Goal: Information Seeking & Learning: Find specific fact

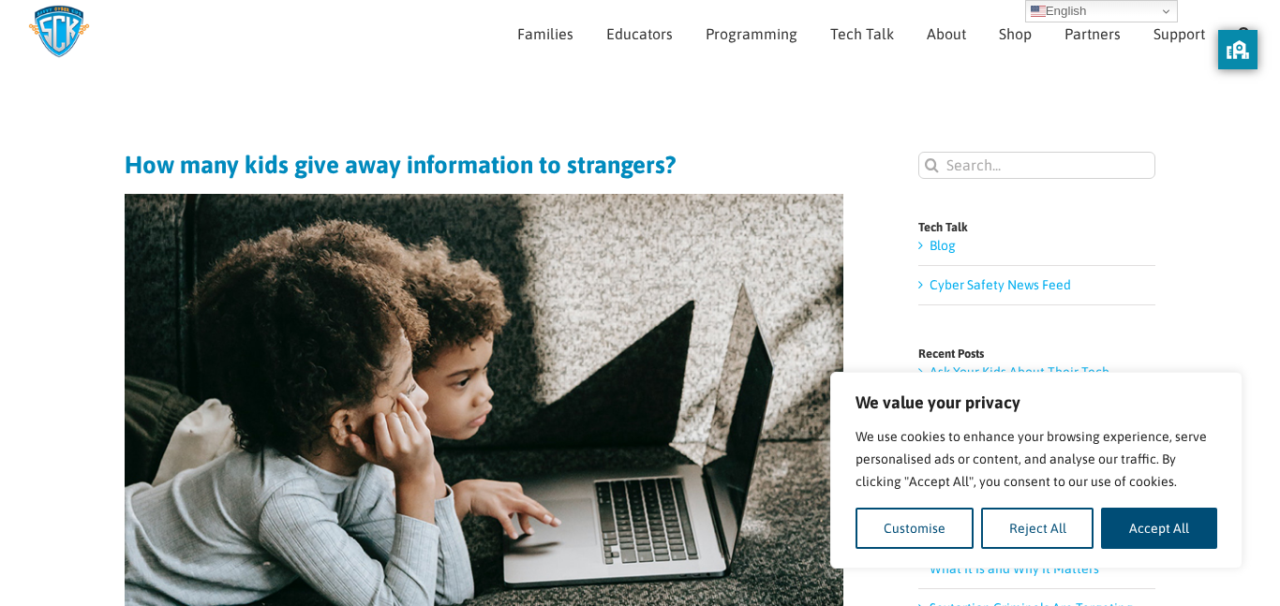
scroll to position [100, 0]
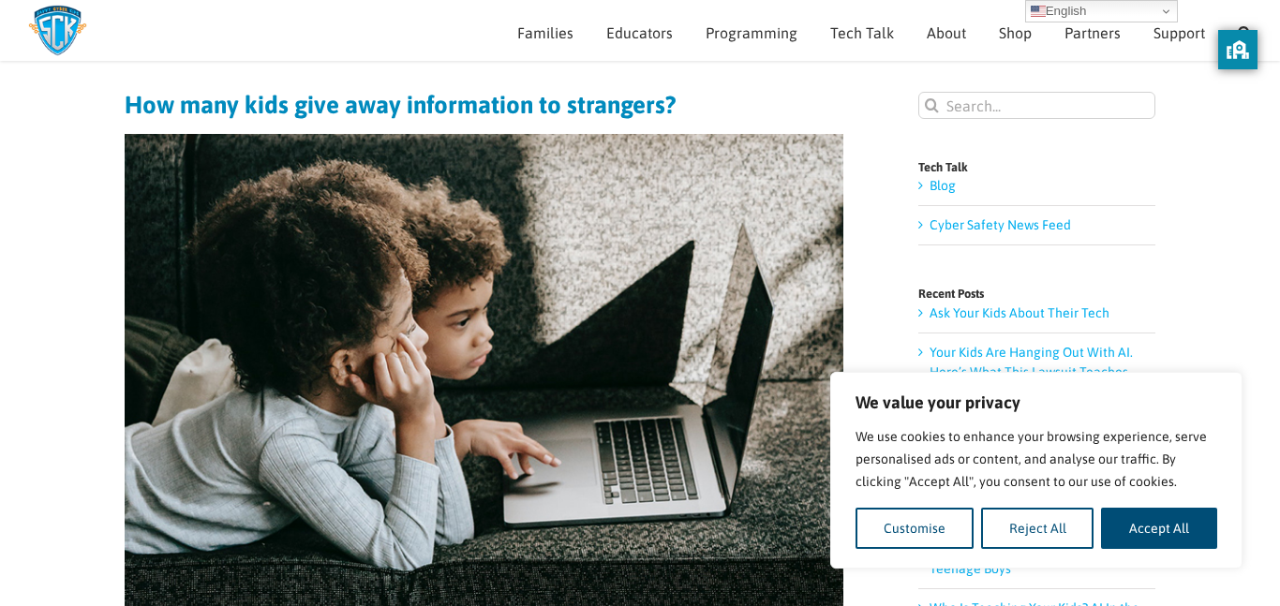
click at [814, 107] on h1 "How many kids give away information to strangers?" at bounding box center [484, 105] width 719 height 26
click at [980, 103] on input "Search for:" at bounding box center [1036, 105] width 237 height 27
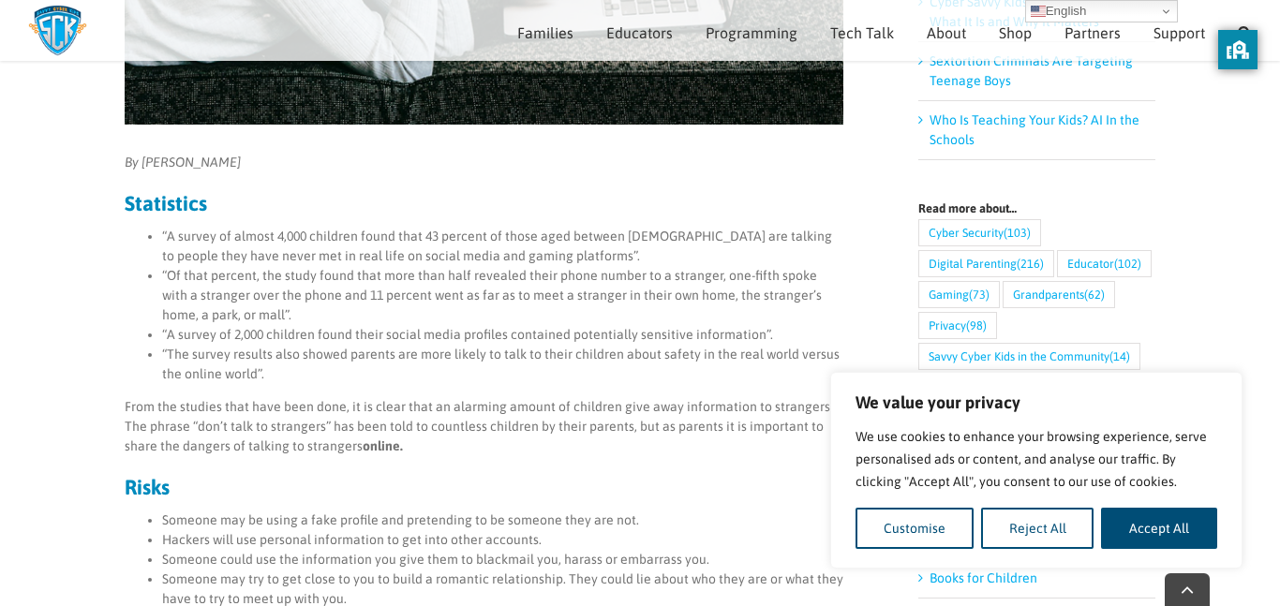
scroll to position [590, 0]
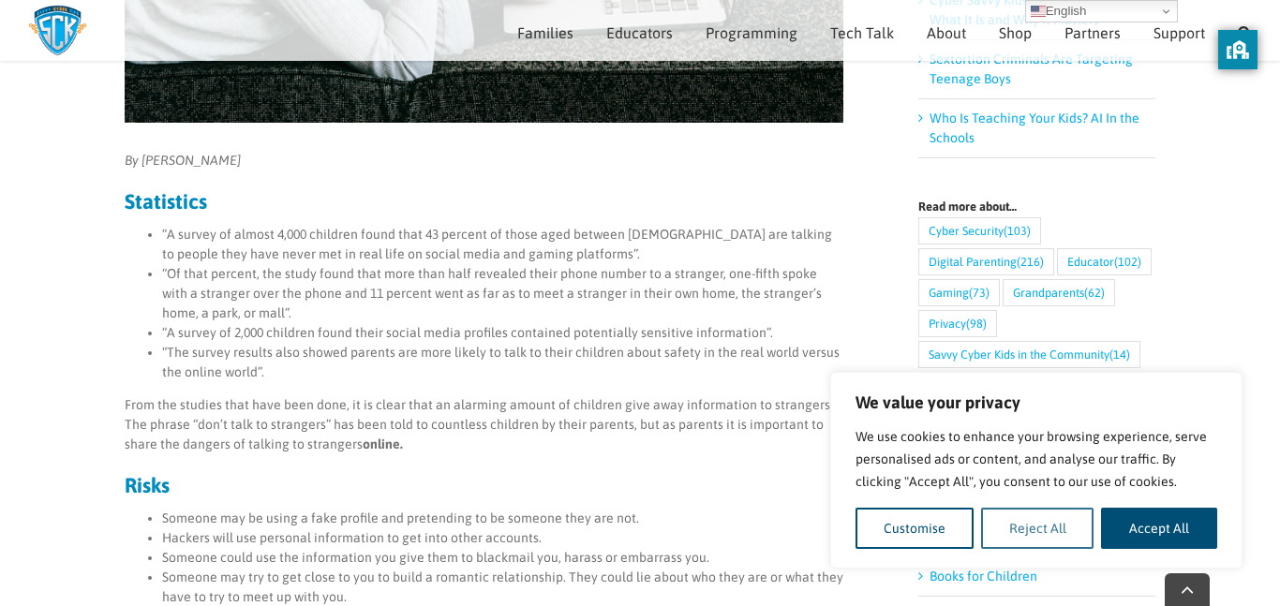
click at [1053, 537] on button "Reject All" at bounding box center [1037, 528] width 113 height 41
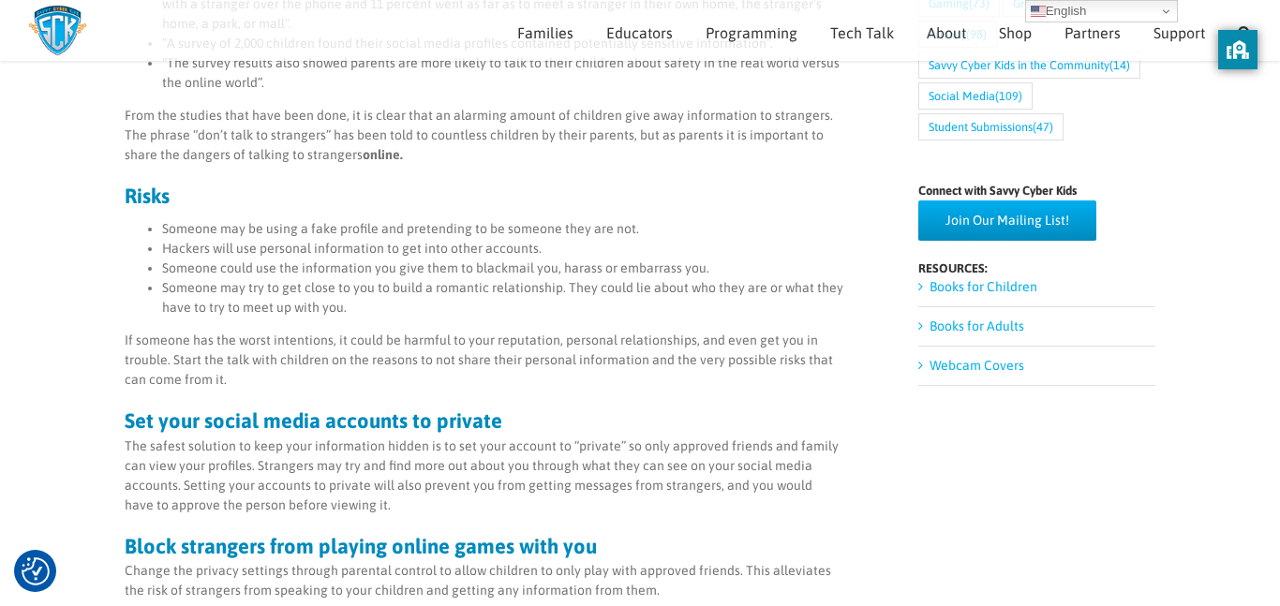
scroll to position [878, 0]
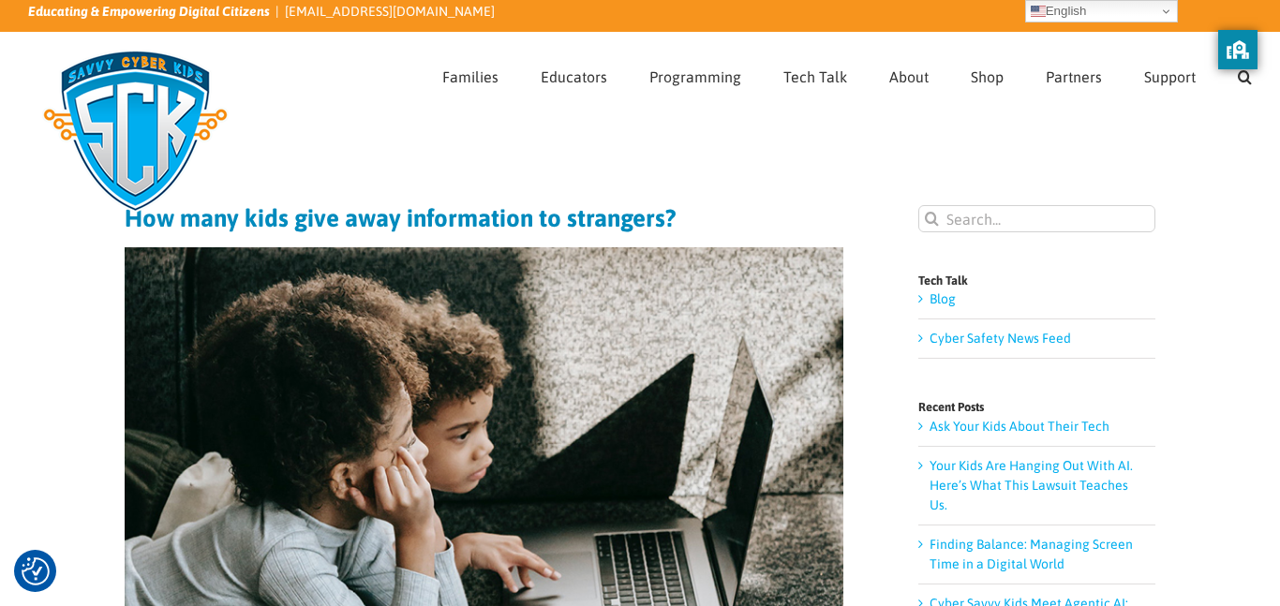
scroll to position [19, 0]
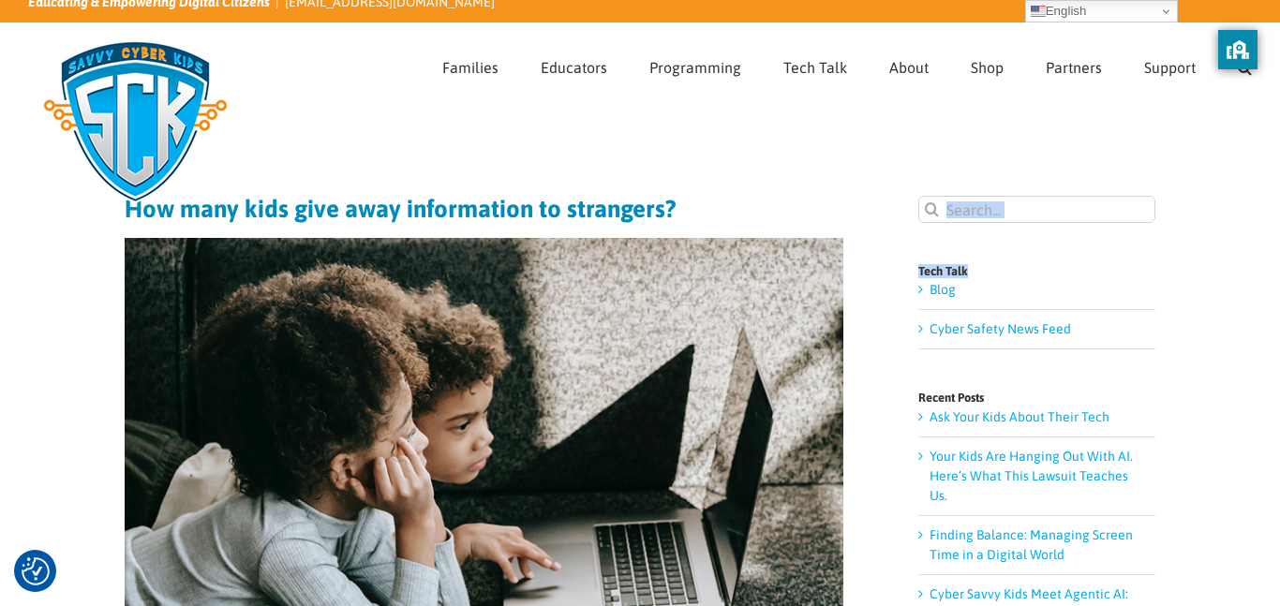
click at [1062, 203] on input "Search for:" at bounding box center [1036, 209] width 237 height 27
type input "how meny kids have give there p"
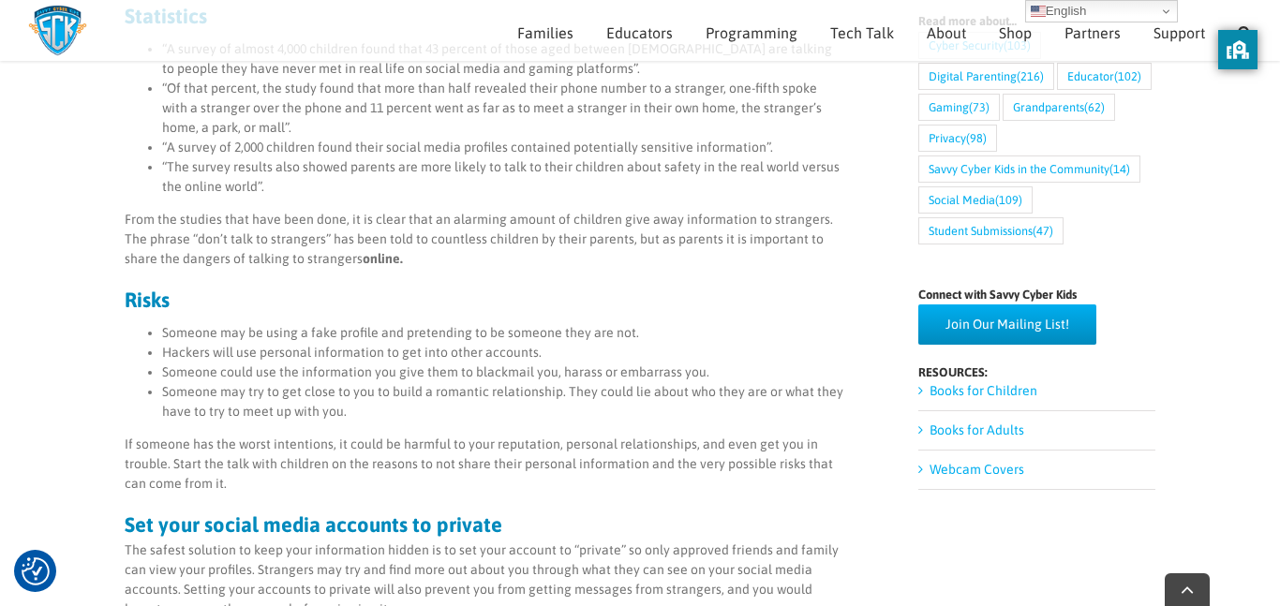
scroll to position [780, 0]
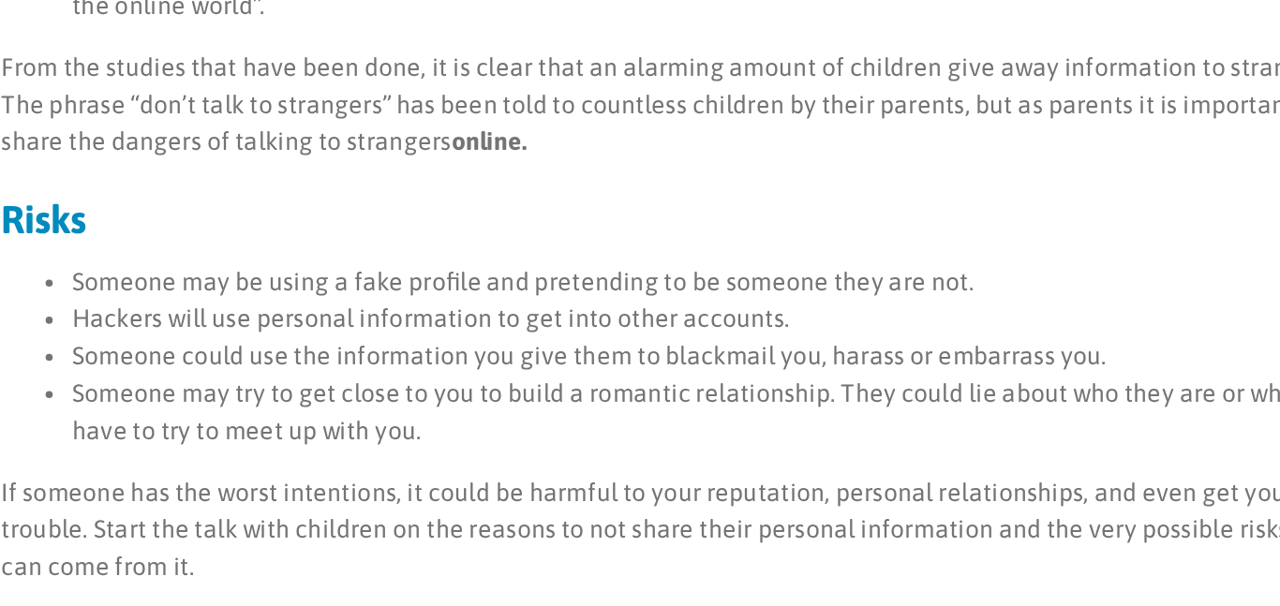
drag, startPoint x: 145, startPoint y: 326, endPoint x: 158, endPoint y: 331, distance: 13.9
click at [158, 331] on ul "Someone may be using a fake profile and pretending to be someone they are not. …" at bounding box center [484, 369] width 719 height 98
click at [162, 331] on ul "Someone may be using a fake profile and pretending to be someone they are not. …" at bounding box center [484, 369] width 719 height 98
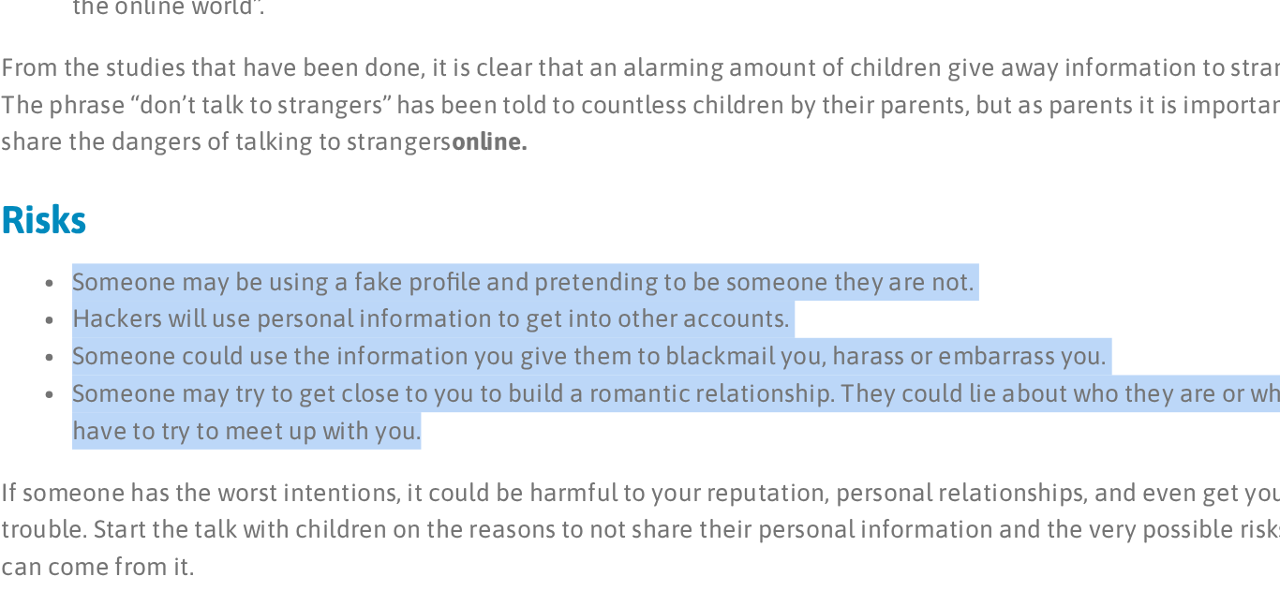
drag, startPoint x: 162, startPoint y: 331, endPoint x: 350, endPoint y: 406, distance: 202.7
click at [351, 405] on ul "Someone may be using a fake profile and pretending to be someone they are not. …" at bounding box center [484, 369] width 719 height 98
copy ul "Someone may be using a fake profile and pretending to be someone they are not. …"
